Goal: Task Accomplishment & Management: Manage account settings

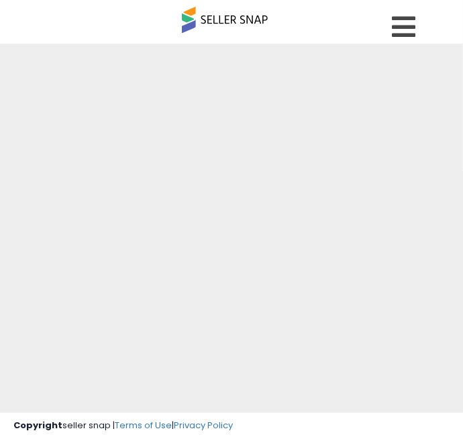
click at [419, 44] on div at bounding box center [231, 322] width 463 height 557
click at [419, 31] on link at bounding box center [406, 23] width 48 height 47
click at [410, 29] on icon at bounding box center [403, 26] width 23 height 27
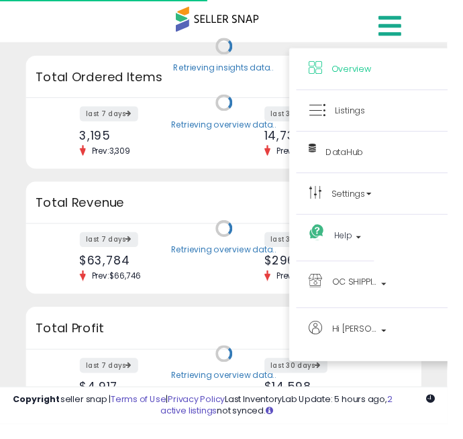
scroll to position [186, 382]
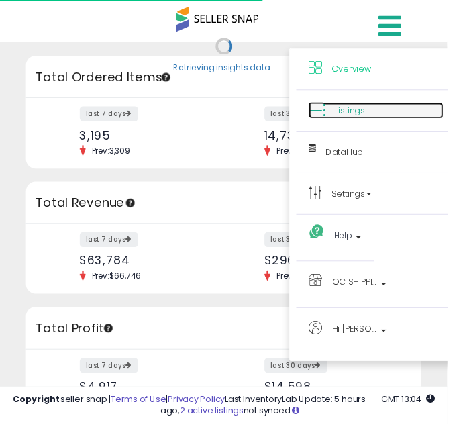
click at [371, 110] on span "Listings" at bounding box center [362, 114] width 31 height 13
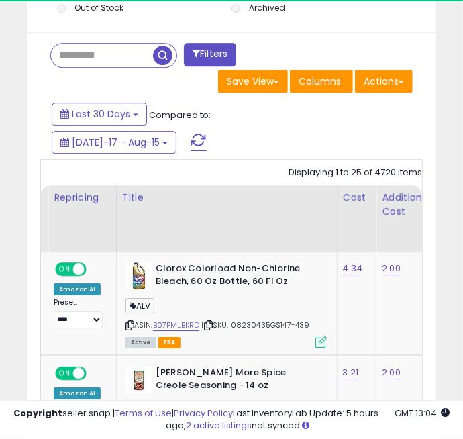
scroll to position [0, 24]
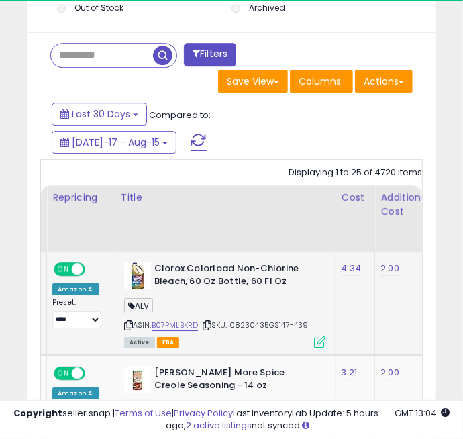
click at [314, 343] on icon at bounding box center [319, 341] width 11 height 11
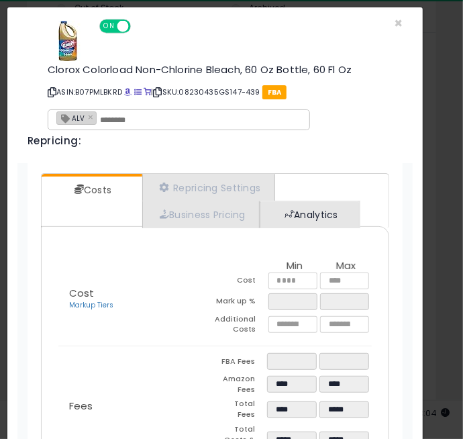
click at [320, 221] on link "Analytics" at bounding box center [309, 214] width 99 height 27
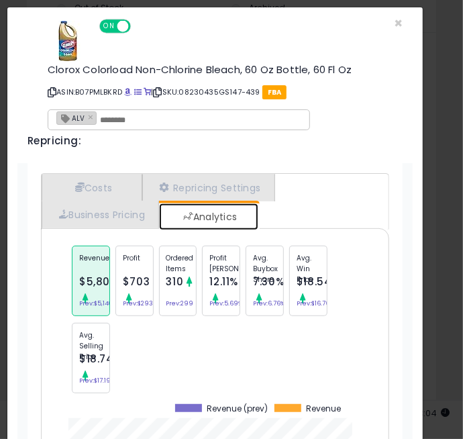
scroll to position [23, 0]
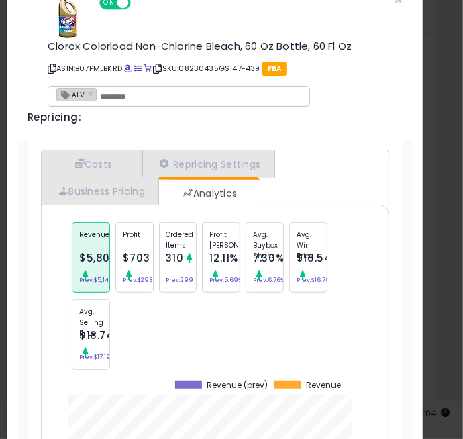
click at [135, 264] on div "Profit $703 Prev: $293" at bounding box center [134, 257] width 38 height 70
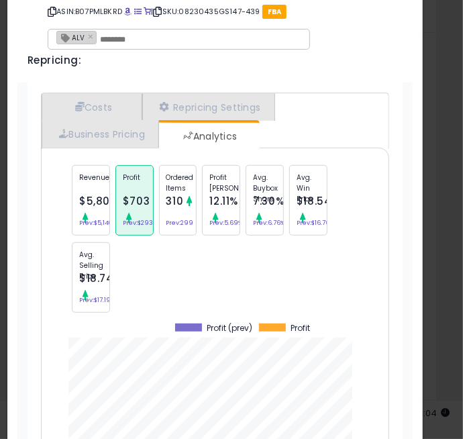
scroll to position [82, 0]
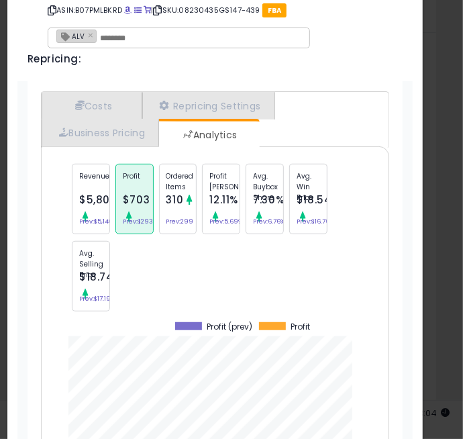
click at [174, 219] on small "Prev: 299" at bounding box center [179, 221] width 27 height 4
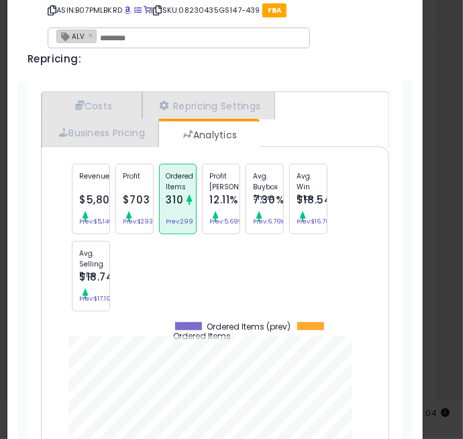
scroll to position [537, 376]
click at [80, 198] on span "$5,809" at bounding box center [98, 199] width 38 height 14
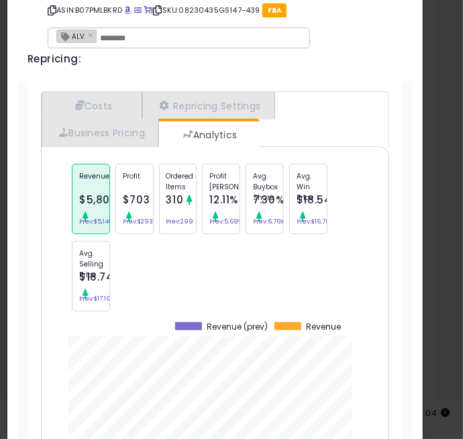
click at [125, 205] on div "$703" at bounding box center [136, 199] width 27 height 17
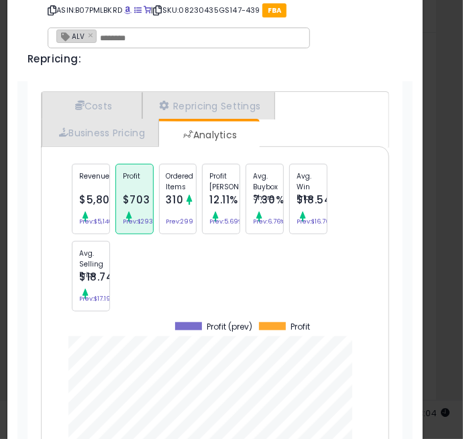
click at [75, 194] on div "Revenue $5,809 Prev: $5,140" at bounding box center [91, 199] width 38 height 70
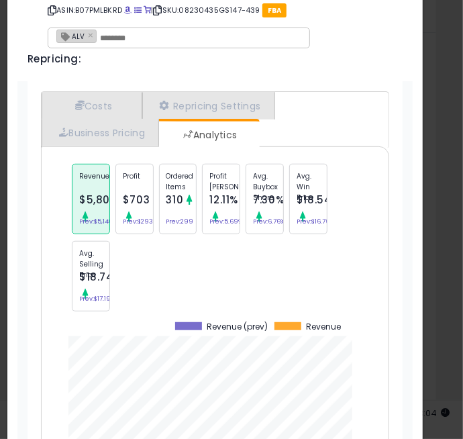
click at [144, 219] on small "Prev: $293" at bounding box center [138, 221] width 30 height 4
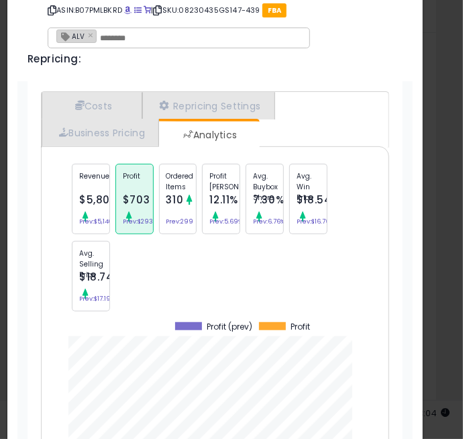
click at [174, 213] on div "Ordered Items 310 Prev: 299" at bounding box center [178, 199] width 38 height 70
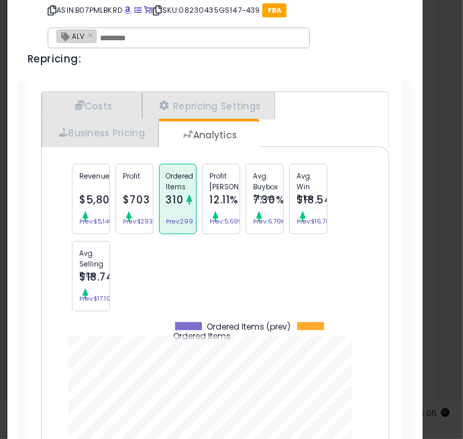
click at [80, 203] on span "$5,809" at bounding box center [98, 199] width 38 height 14
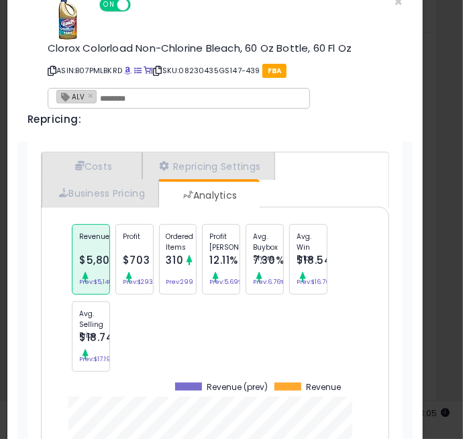
scroll to position [0, 0]
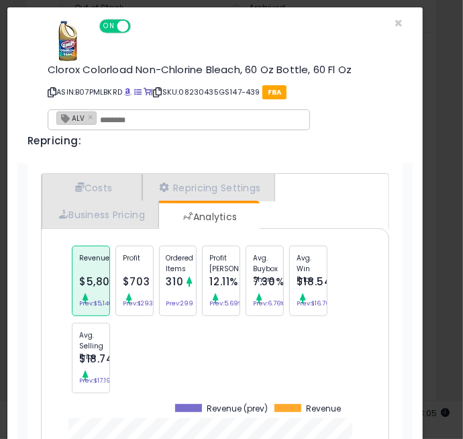
click at [396, 26] on div "Repricing: ON OFF" at bounding box center [214, 24] width 375 height 19
click at [396, 29] on div "Repricing: ON OFF" at bounding box center [214, 24] width 375 height 19
click at [400, 25] on div "Repricing: ON OFF" at bounding box center [214, 24] width 375 height 19
